Goal: Navigation & Orientation: Find specific page/section

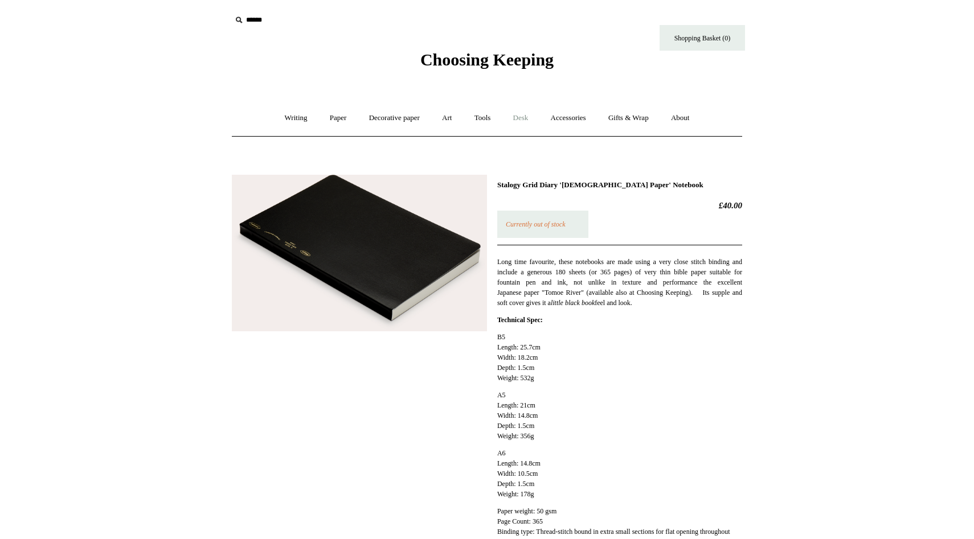
click at [521, 120] on link "Desk +" at bounding box center [521, 118] width 36 height 30
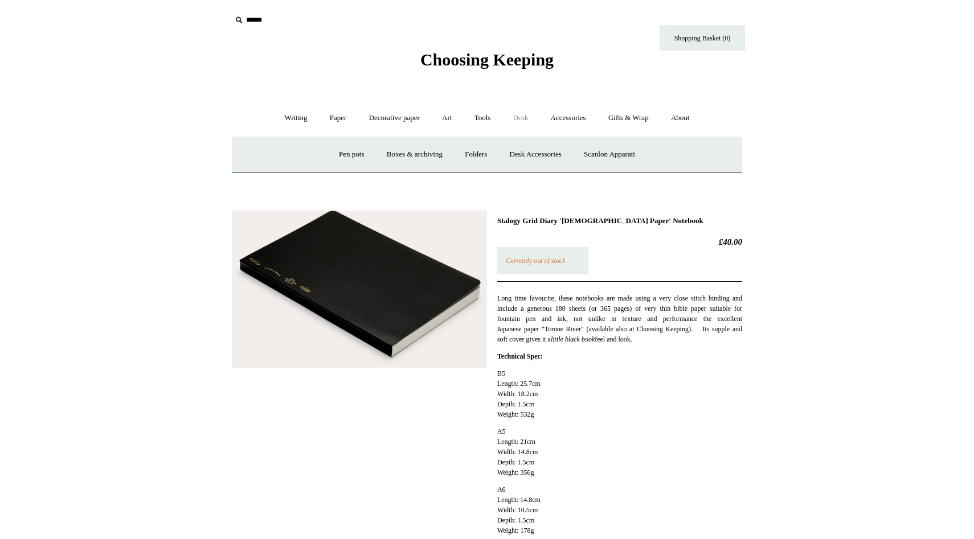
click at [521, 121] on link "Desk -" at bounding box center [521, 118] width 36 height 30
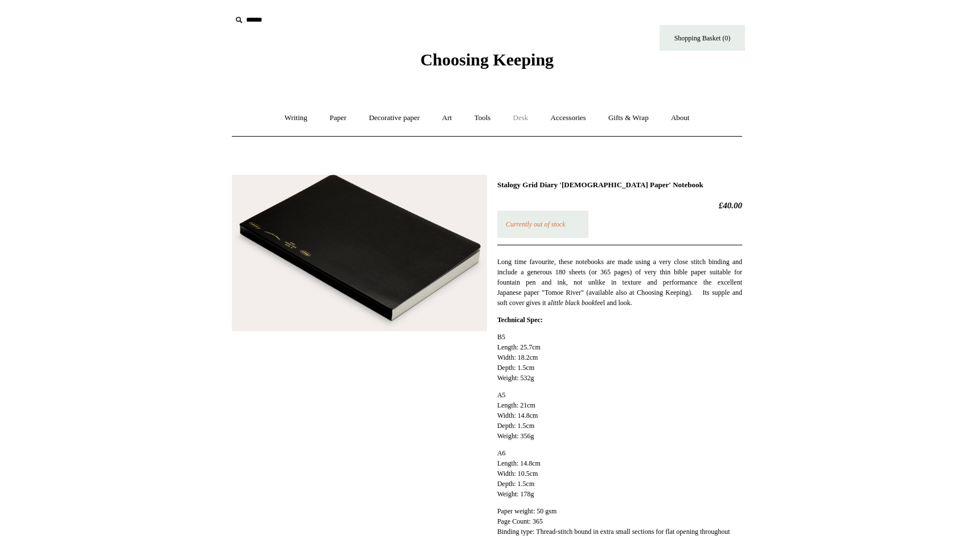
click at [521, 121] on link "Desk +" at bounding box center [521, 118] width 36 height 30
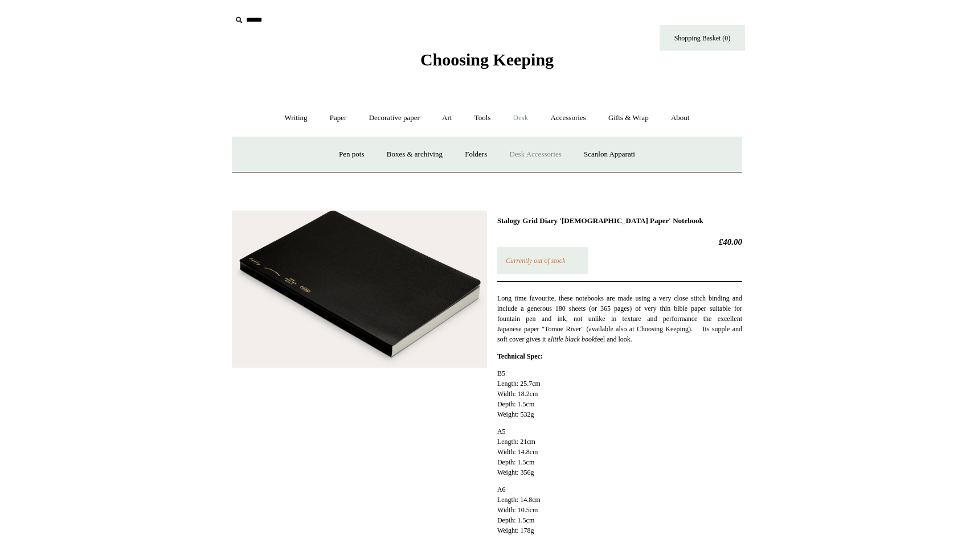
click at [521, 151] on link "Desk Accessories" at bounding box center [535, 155] width 72 height 30
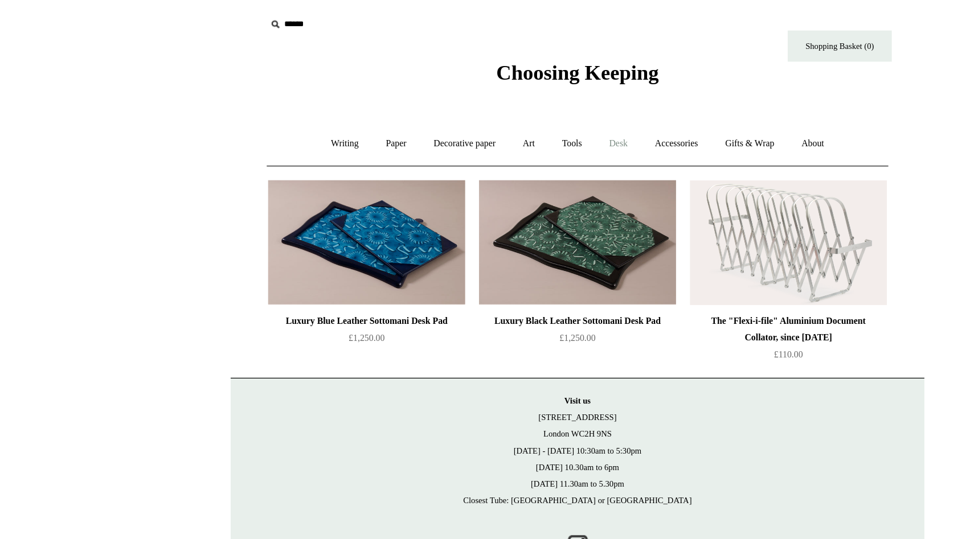
click at [526, 120] on link "Desk +" at bounding box center [521, 118] width 36 height 30
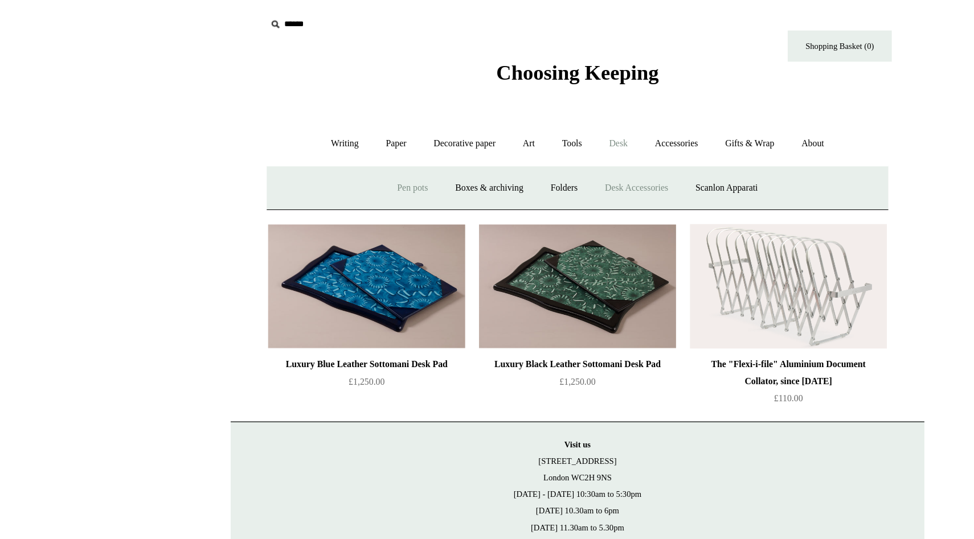
click at [352, 158] on link "Pen pots" at bounding box center [352, 155] width 46 height 30
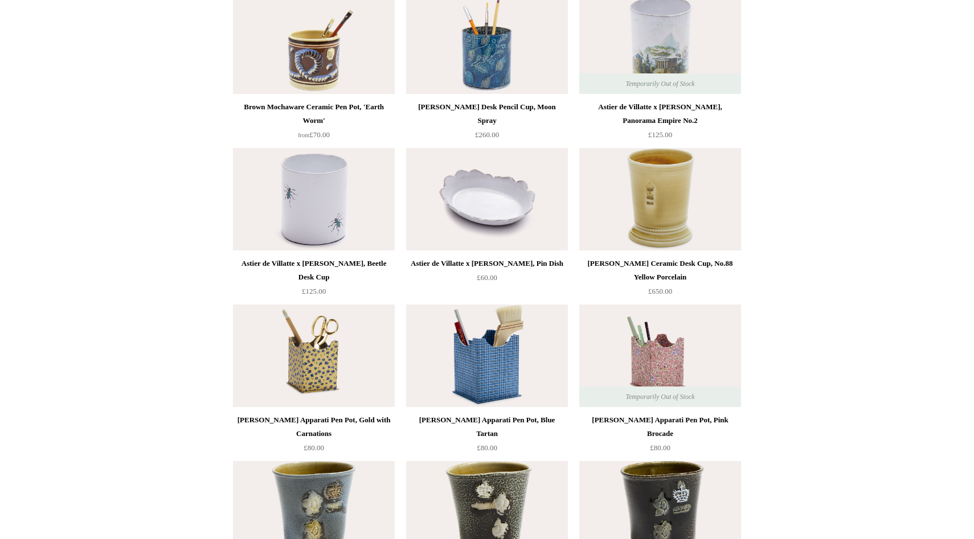
scroll to position [1169, 0]
